Goal: Task Accomplishment & Management: Manage account settings

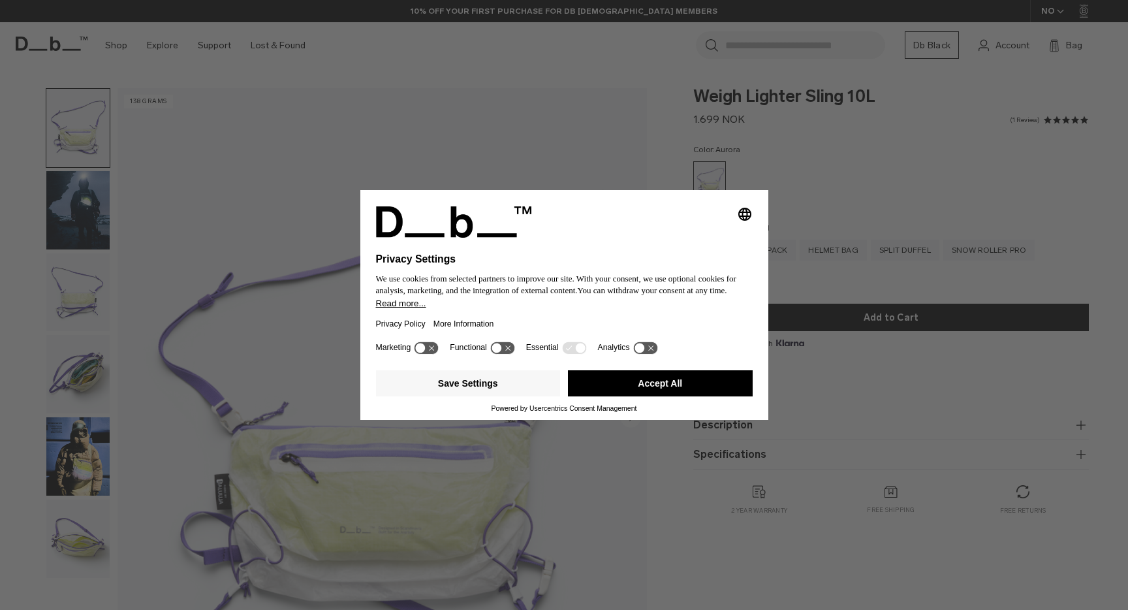
click at [694, 389] on button "Accept All" at bounding box center [660, 383] width 185 height 26
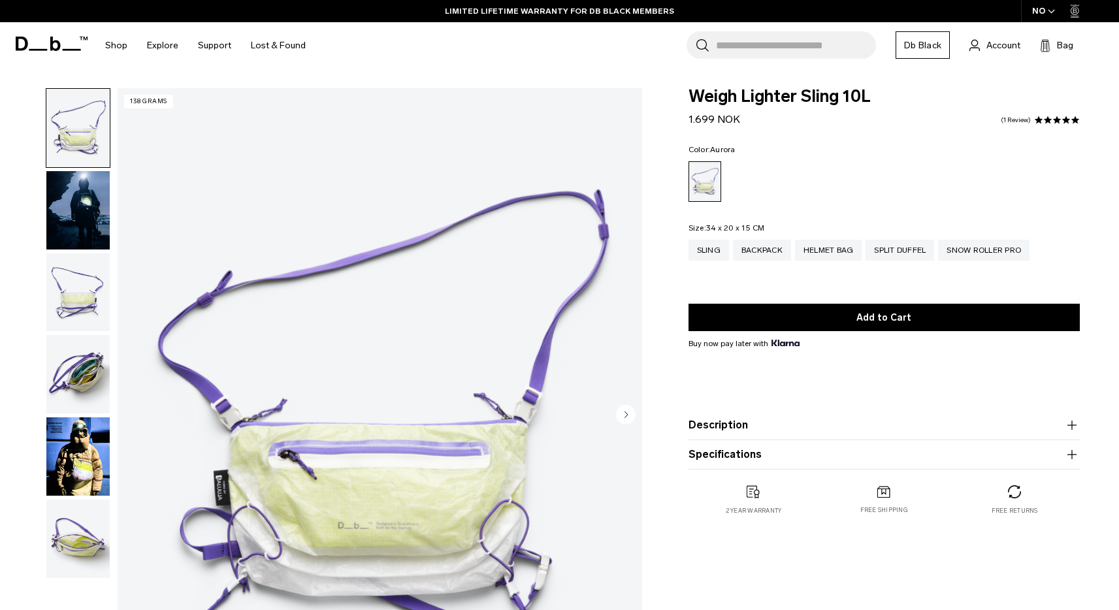
click at [628, 415] on circle "Next slide" at bounding box center [626, 414] width 20 height 20
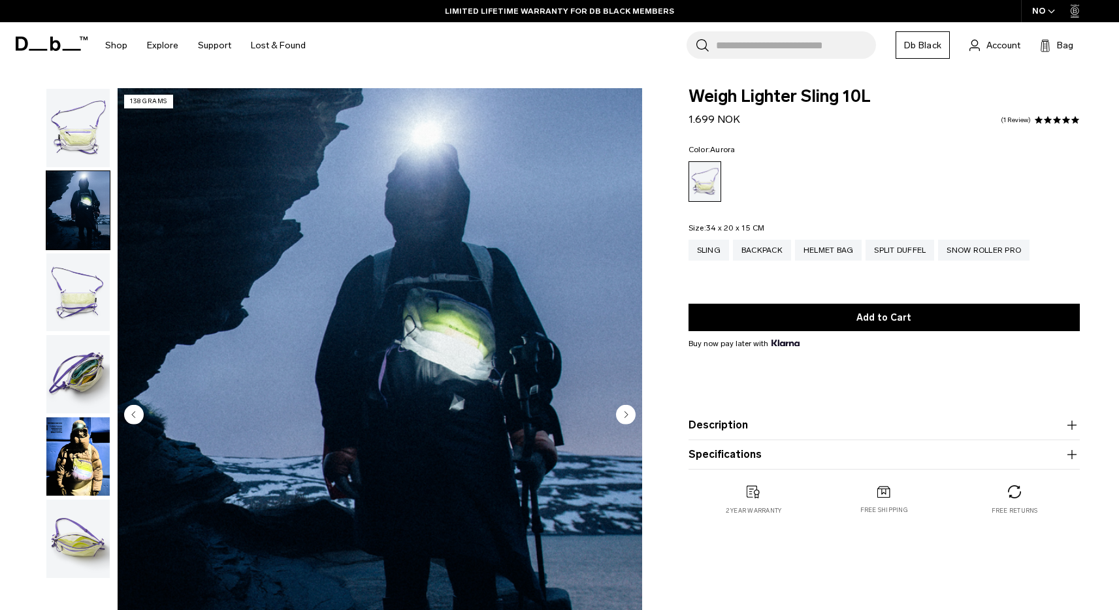
click at [628, 415] on circle "Next slide" at bounding box center [626, 414] width 20 height 20
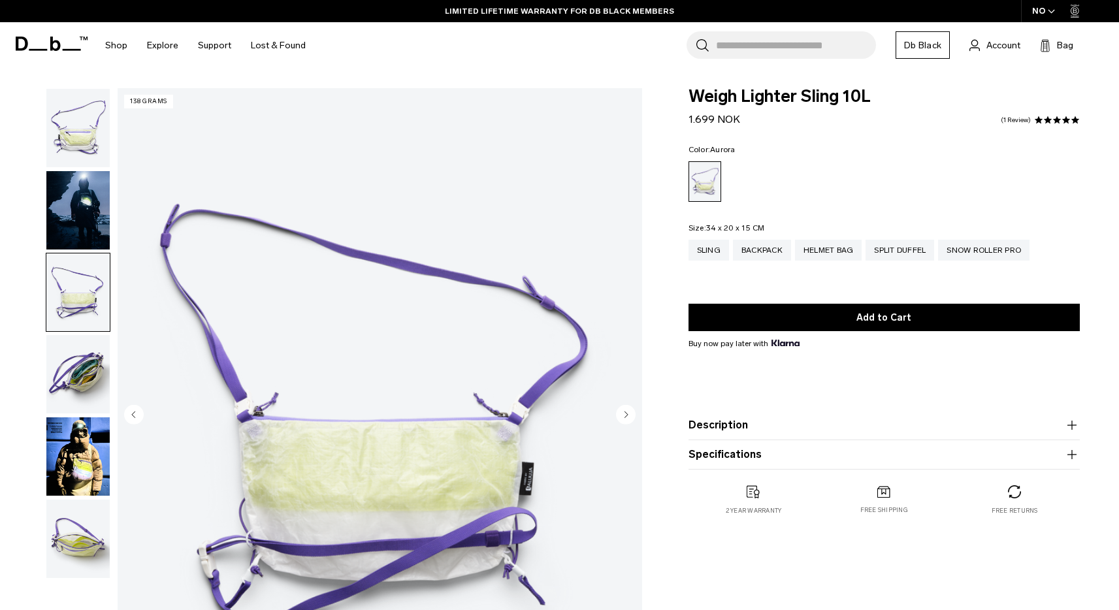
click at [628, 415] on circle "Next slide" at bounding box center [626, 414] width 20 height 20
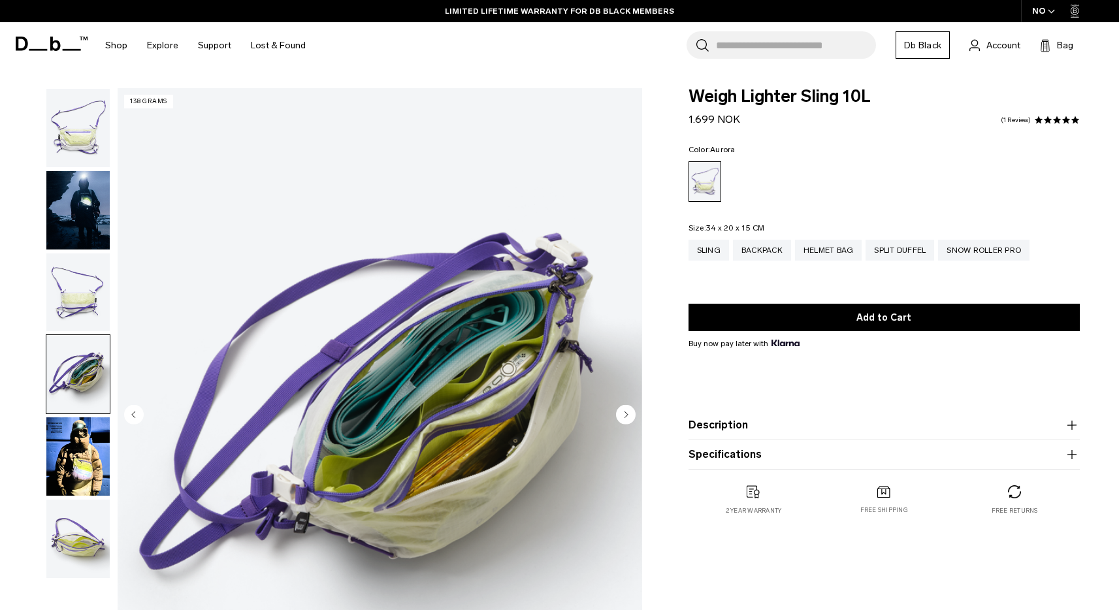
click at [628, 415] on circle "Next slide" at bounding box center [626, 414] width 20 height 20
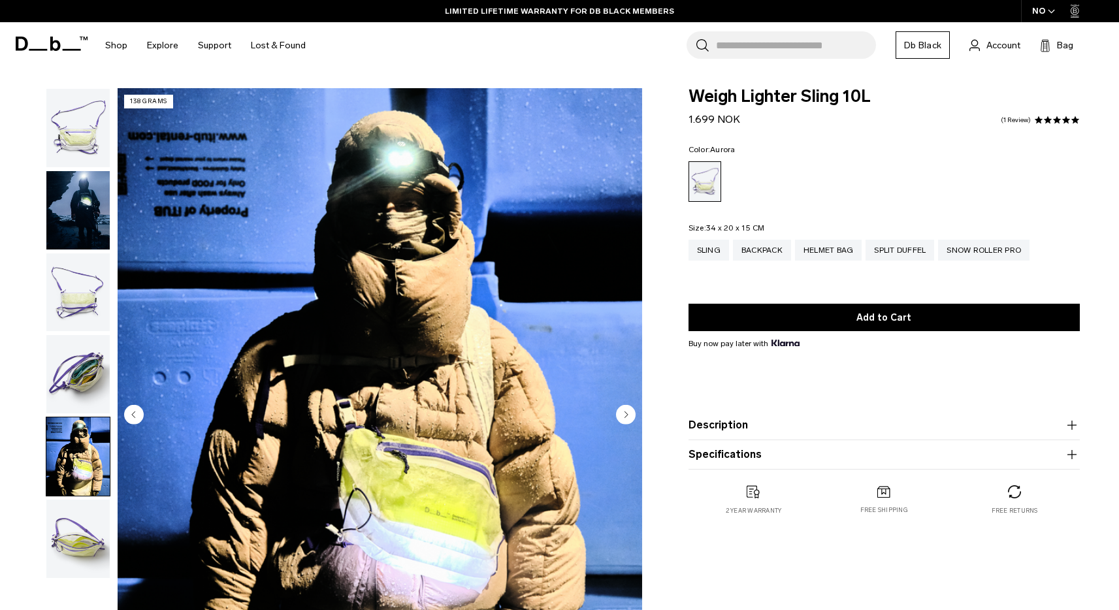
click at [628, 415] on circle "Next slide" at bounding box center [626, 414] width 20 height 20
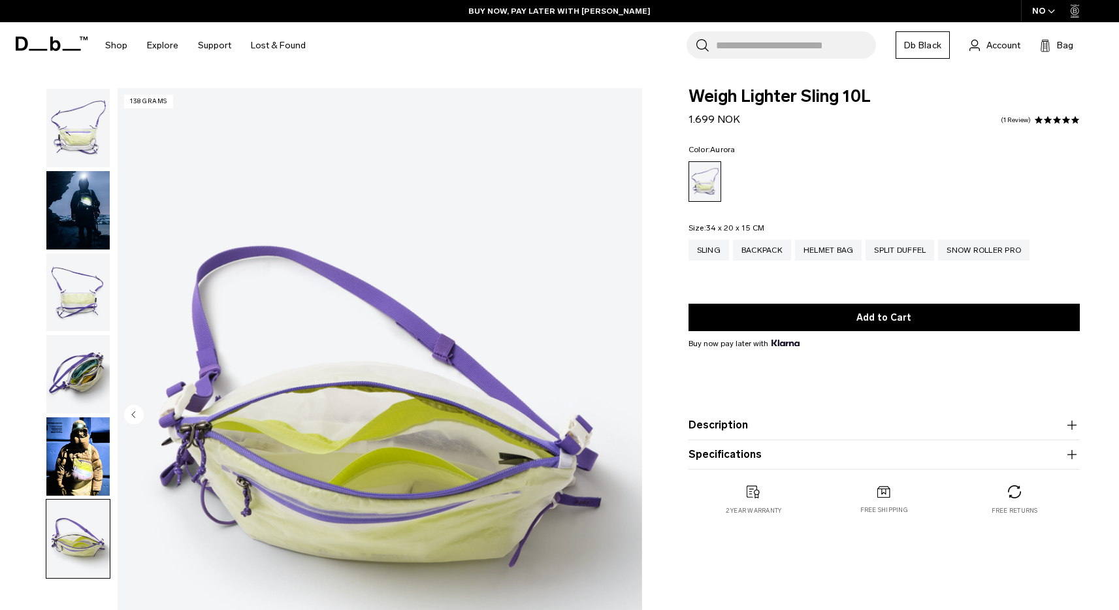
click at [628, 415] on img "6 / 6" at bounding box center [380, 415] width 524 height 655
click at [782, 250] on div "Backpack" at bounding box center [762, 250] width 58 height 21
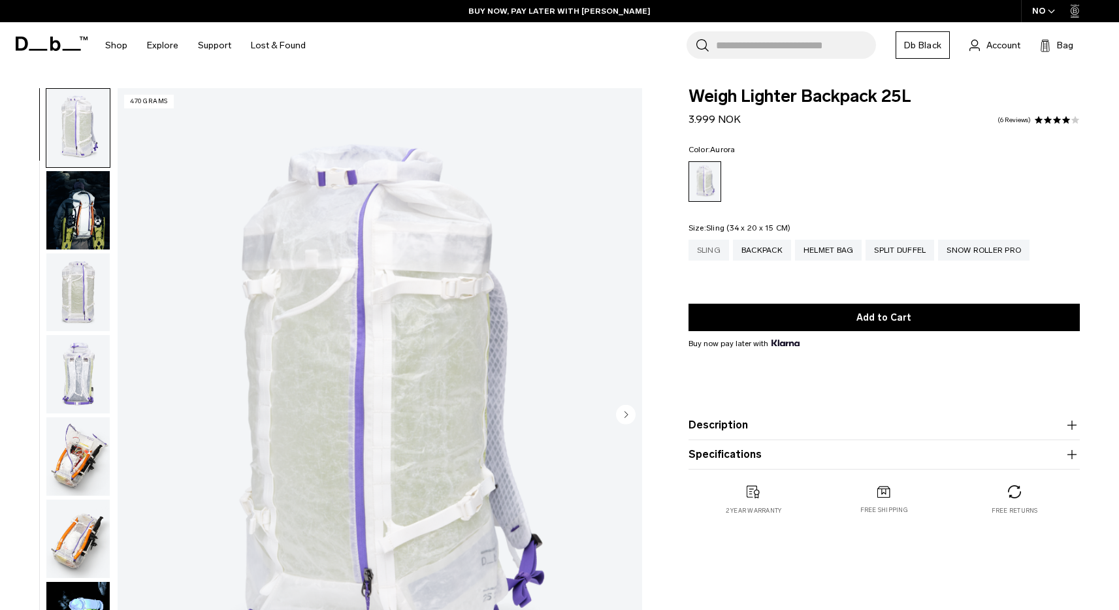
click at [704, 255] on div "Sling" at bounding box center [708, 250] width 40 height 21
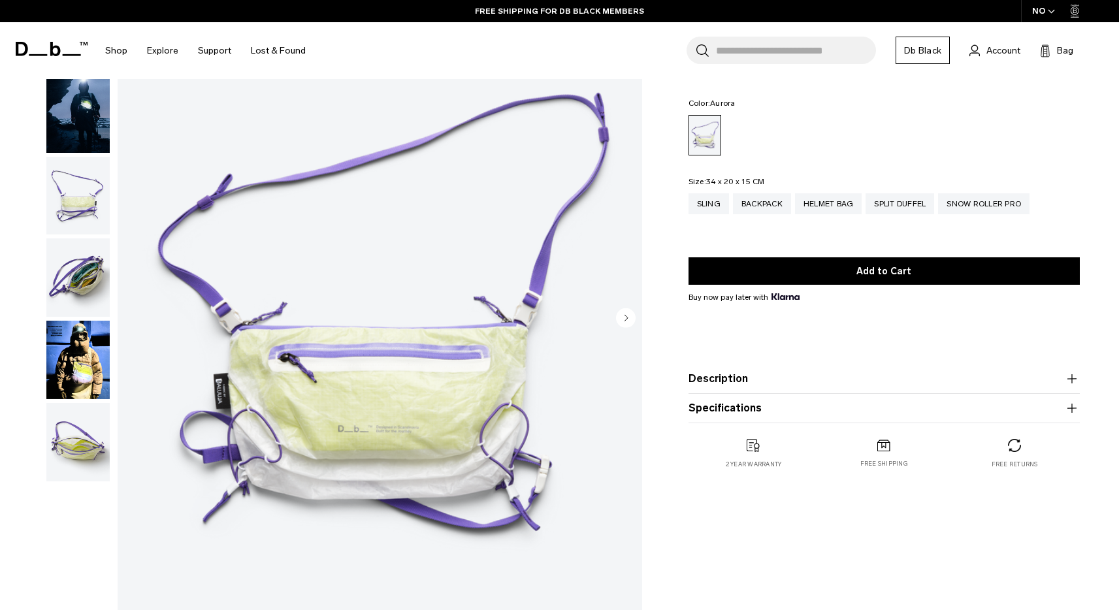
scroll to position [29, 0]
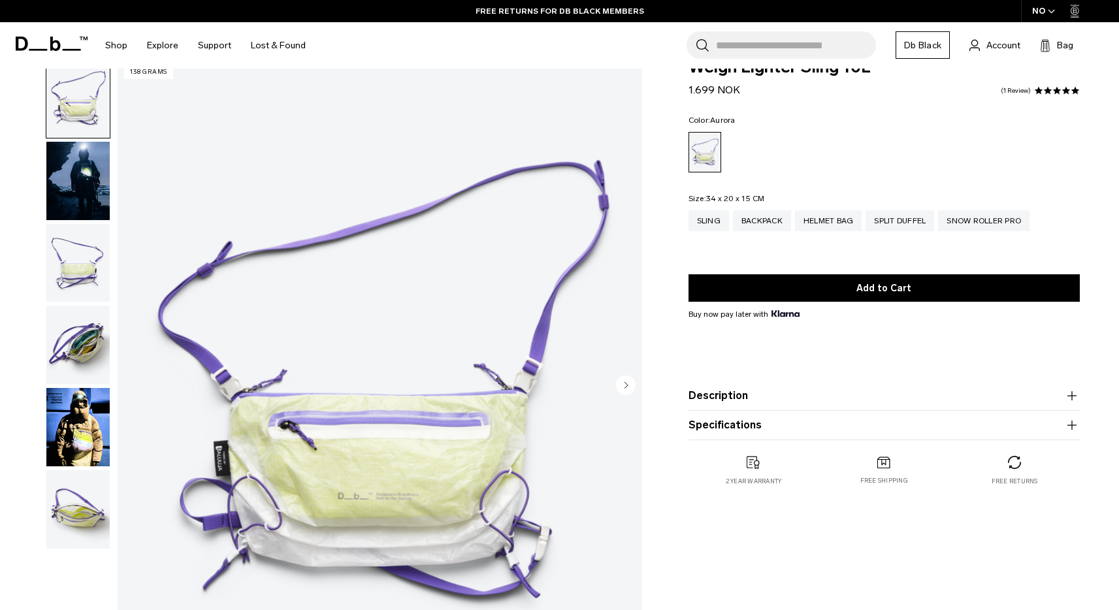
click at [53, 42] on icon at bounding box center [55, 44] width 10 height 14
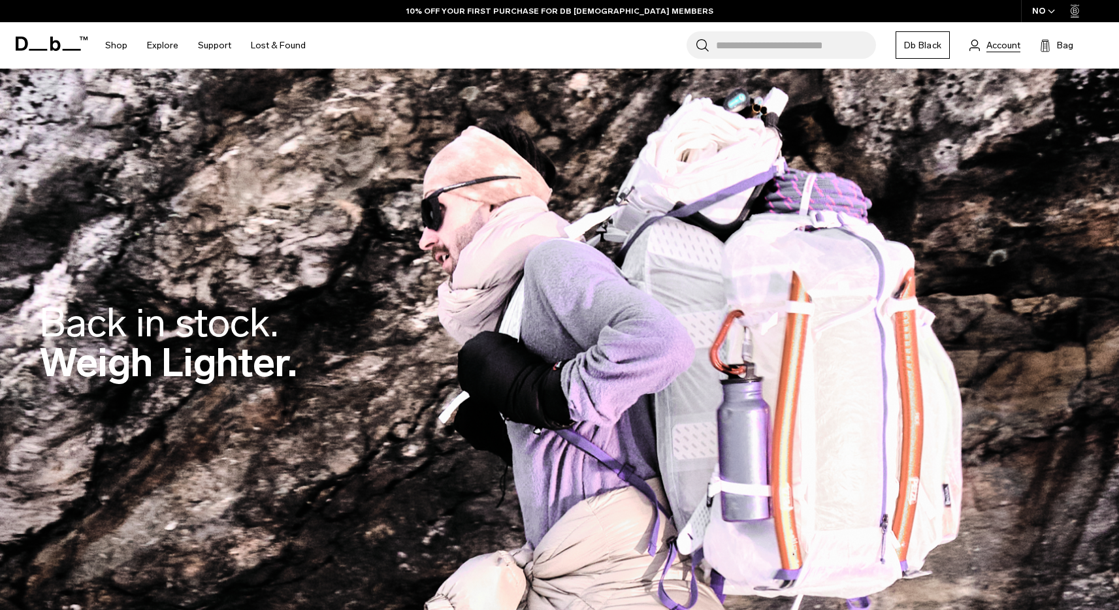
click at [1012, 48] on span "Account" at bounding box center [1003, 46] width 34 height 14
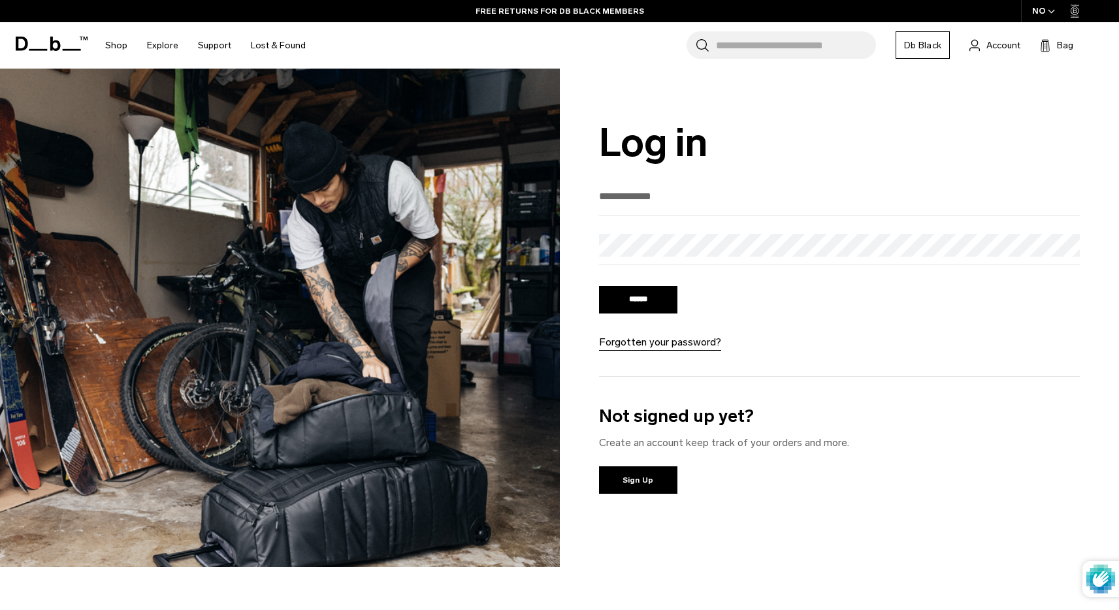
type input "**********"
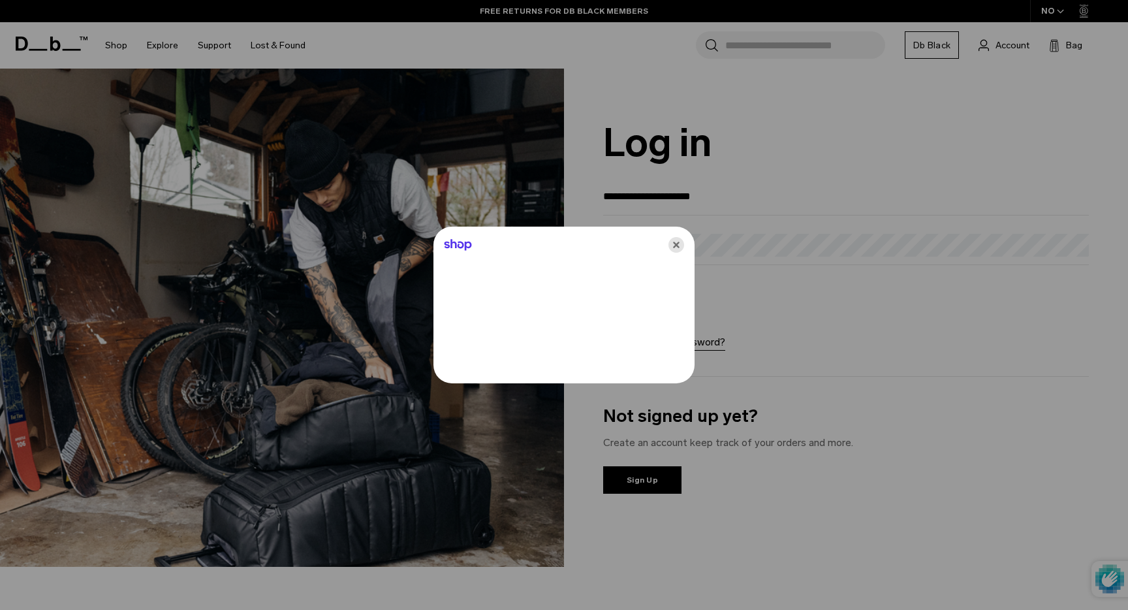
click at [680, 243] on icon "Close" at bounding box center [677, 245] width 16 height 16
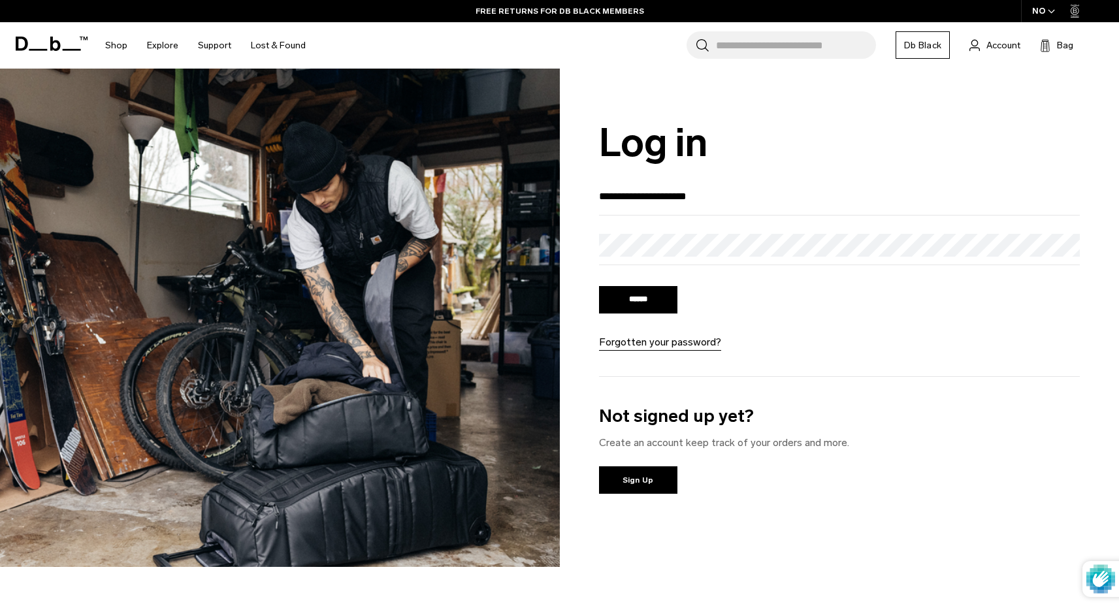
click at [663, 299] on input "******" at bounding box center [638, 299] width 78 height 27
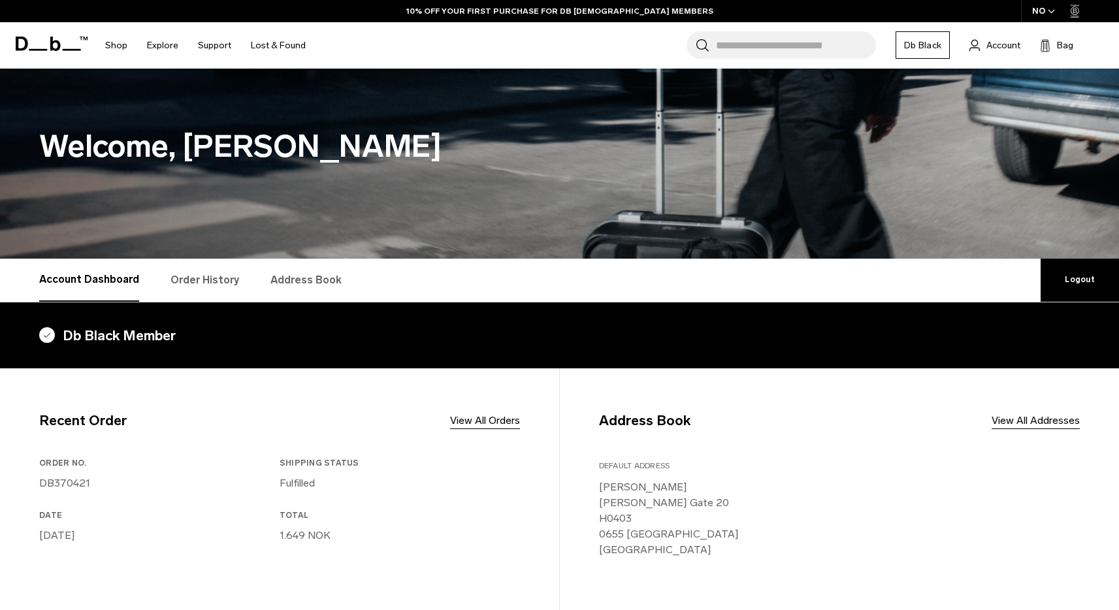
scroll to position [43, 0]
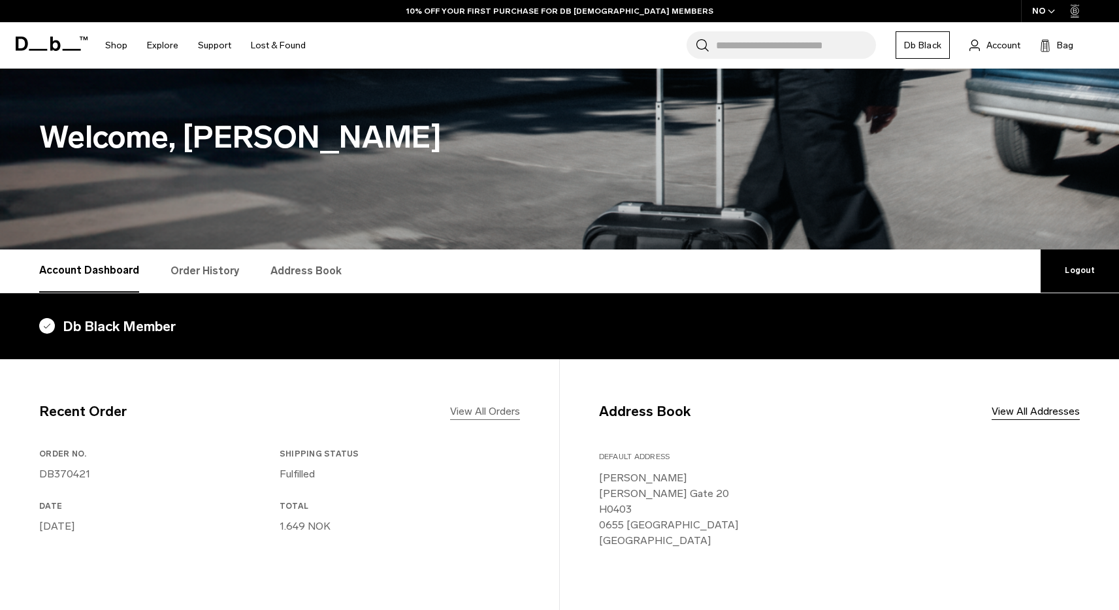
click at [487, 412] on link "View All Orders" at bounding box center [485, 412] width 70 height 16
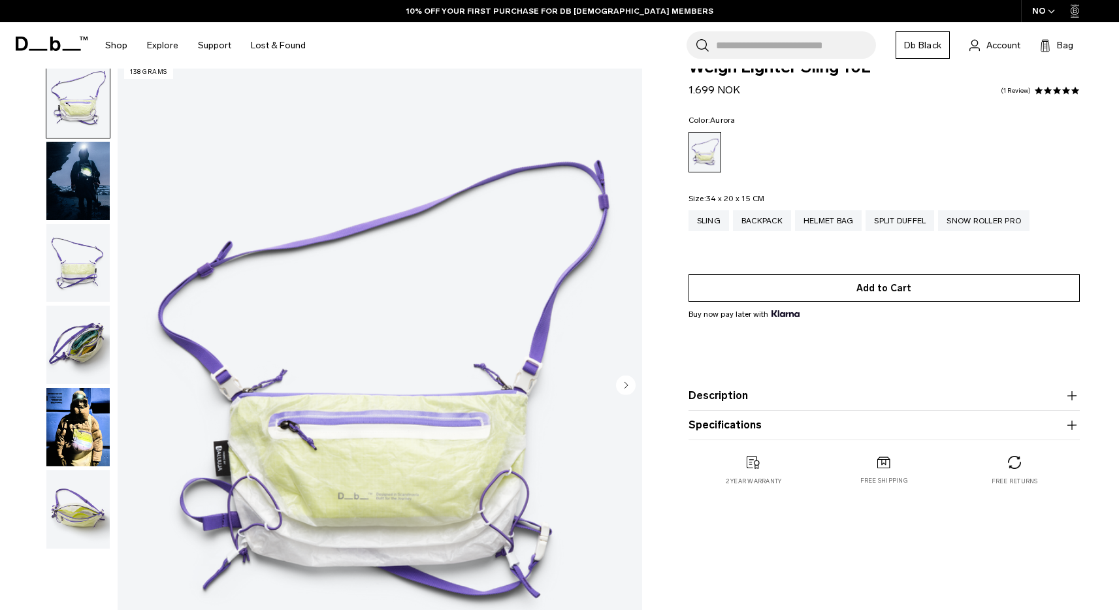
scroll to position [12, 0]
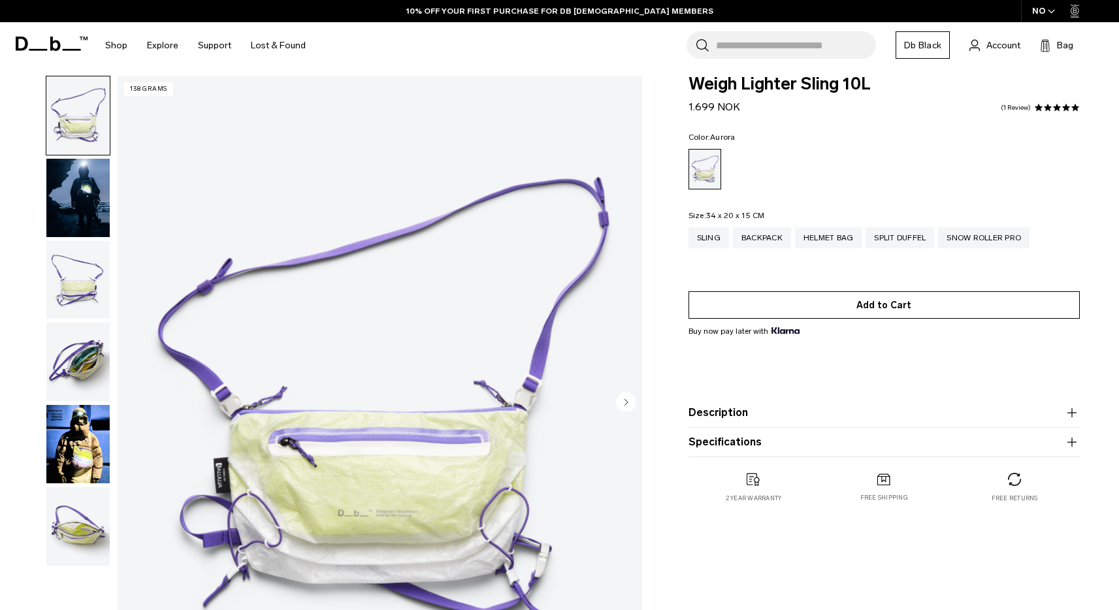
click at [889, 300] on button "Add to Cart" at bounding box center [883, 304] width 391 height 27
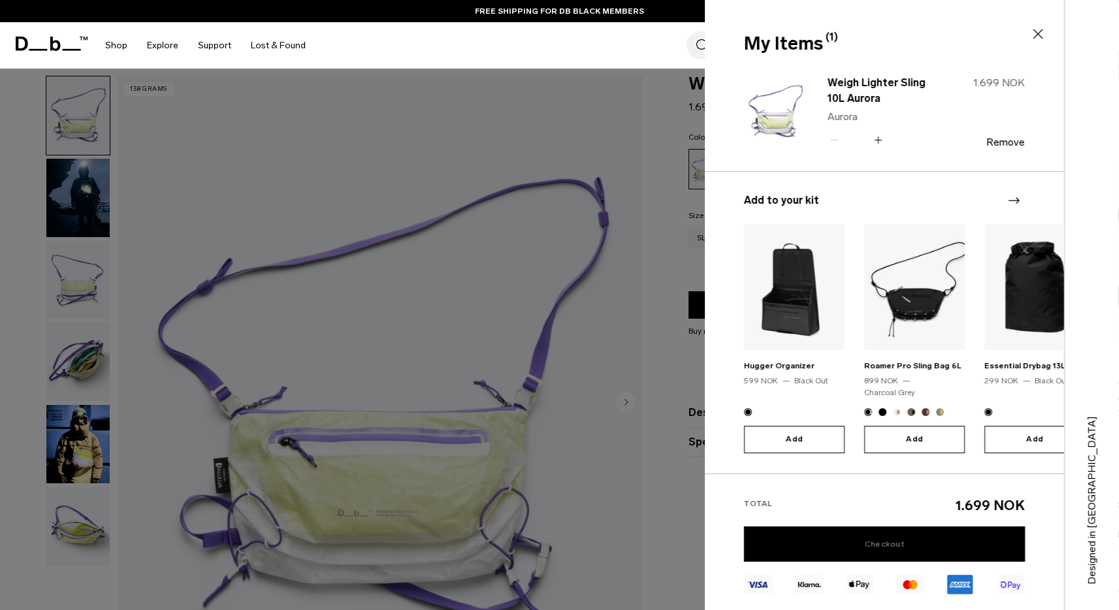
click at [916, 529] on link "Checkout" at bounding box center [884, 543] width 281 height 35
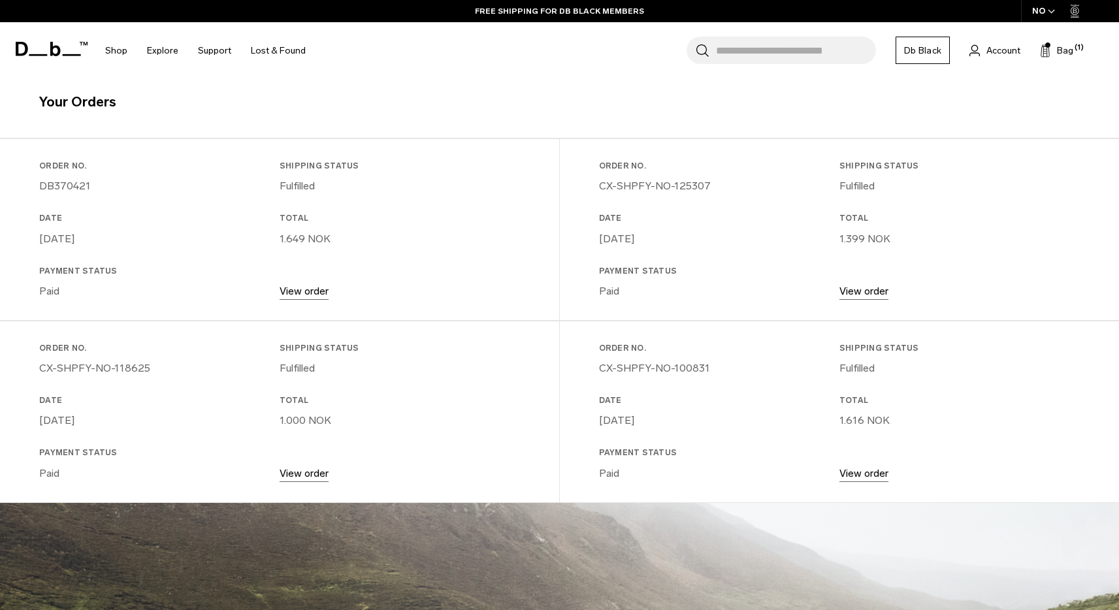
drag, startPoint x: 278, startPoint y: 421, endPoint x: 320, endPoint y: 423, distance: 41.8
click at [320, 423] on div "Order No. CX-SHPFY-NO-118625 Shipping Status Fulfilled Date November 27, 2024 T…" at bounding box center [279, 420] width 481 height 157
click at [321, 423] on p "1.000 NOK" at bounding box center [396, 421] width 235 height 16
drag, startPoint x: 336, startPoint y: 427, endPoint x: 279, endPoint y: 423, distance: 56.9
click at [279, 423] on p "1.000 NOK" at bounding box center [396, 421] width 235 height 16
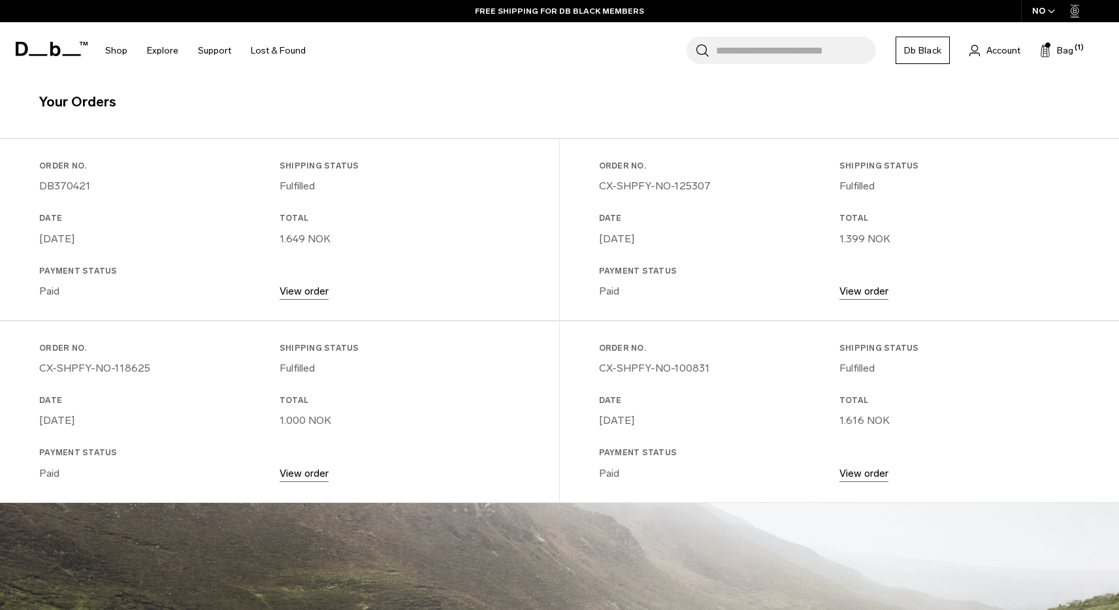
copy p "1.000 NOK"
click at [863, 477] on link "View order" at bounding box center [863, 473] width 49 height 12
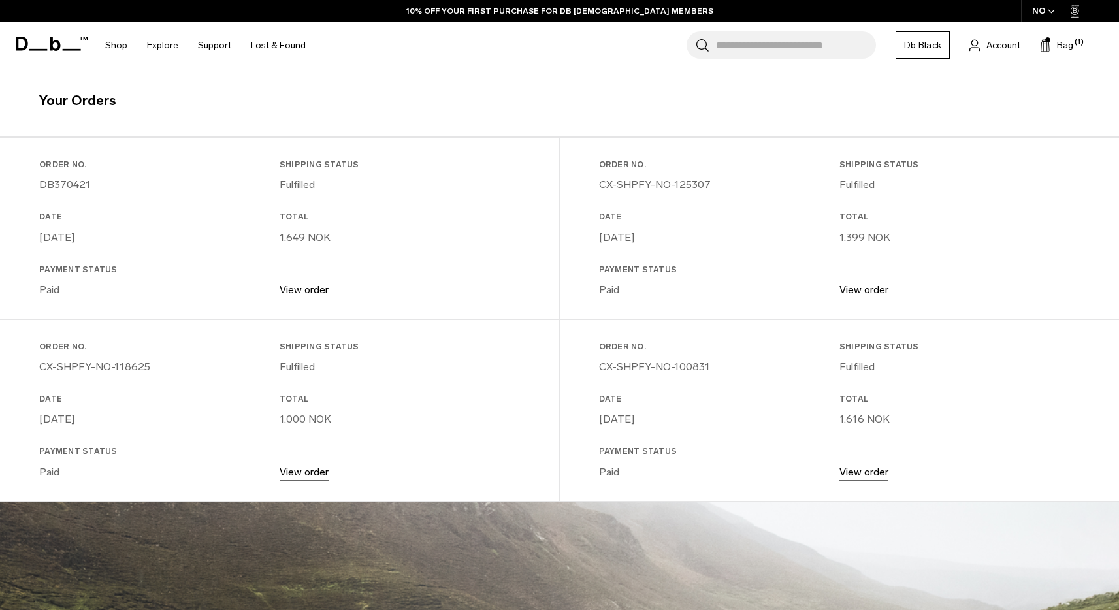
scroll to position [271, 0]
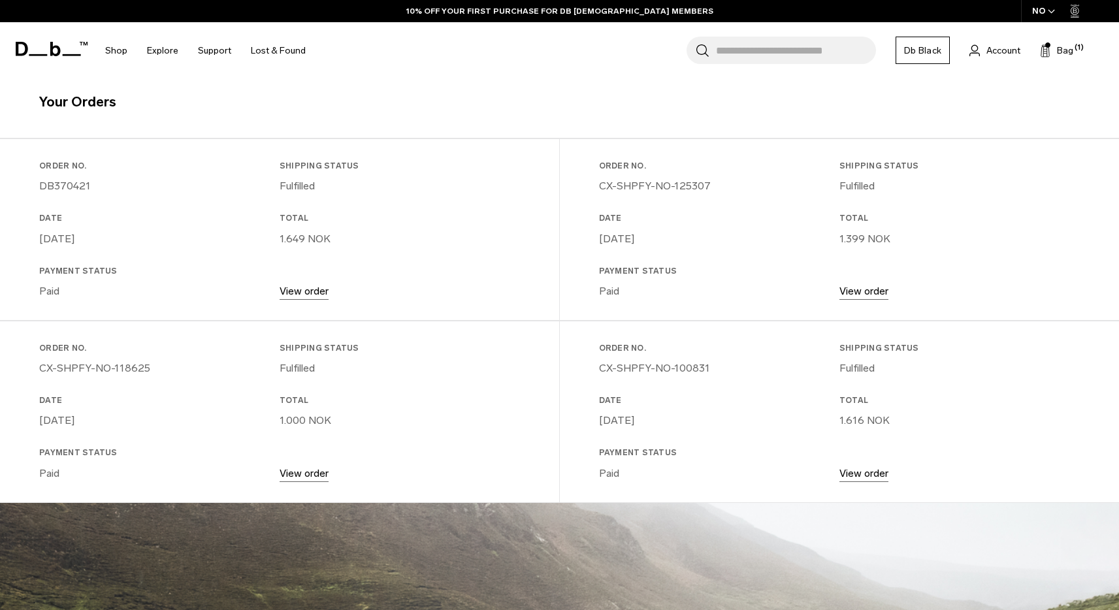
click at [867, 291] on link "View order" at bounding box center [863, 291] width 49 height 12
